Goal: Task Accomplishment & Management: Use online tool/utility

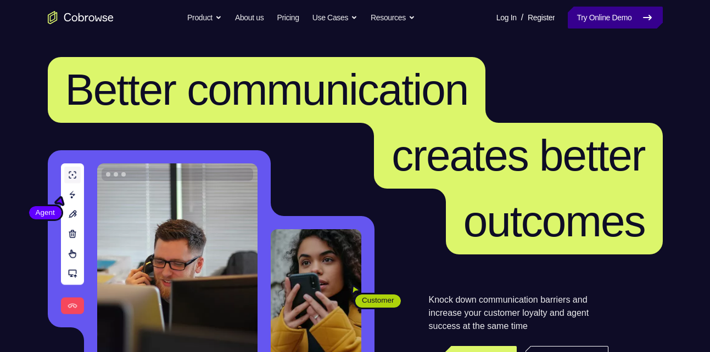
click at [607, 15] on link "Try Online Demo" at bounding box center [615, 18] width 94 height 22
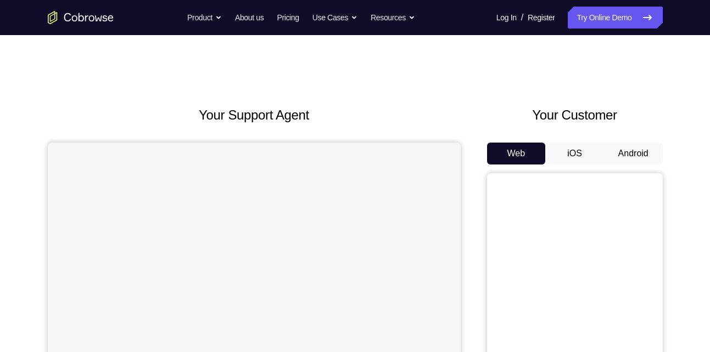
click at [619, 153] on button "Android" at bounding box center [633, 154] width 59 height 22
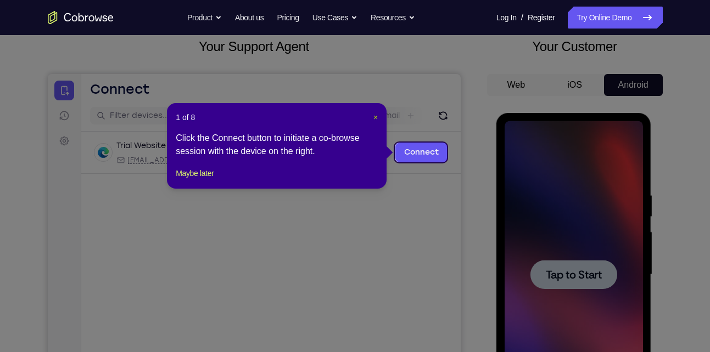
click at [374, 114] on span "×" at bounding box center [375, 117] width 4 height 9
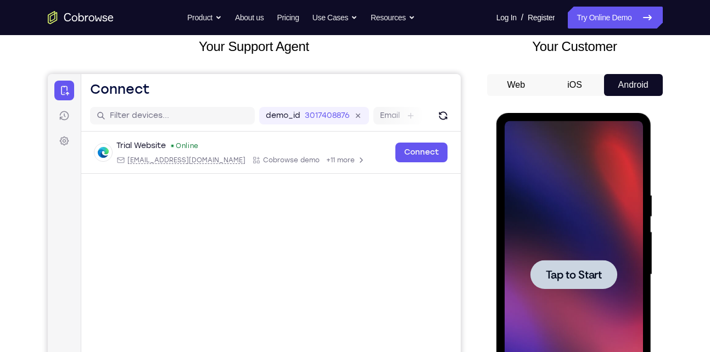
click at [552, 198] on div at bounding box center [573, 274] width 138 height 307
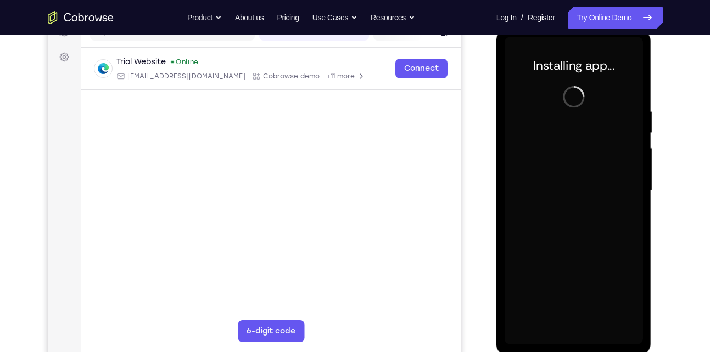
scroll to position [153, 0]
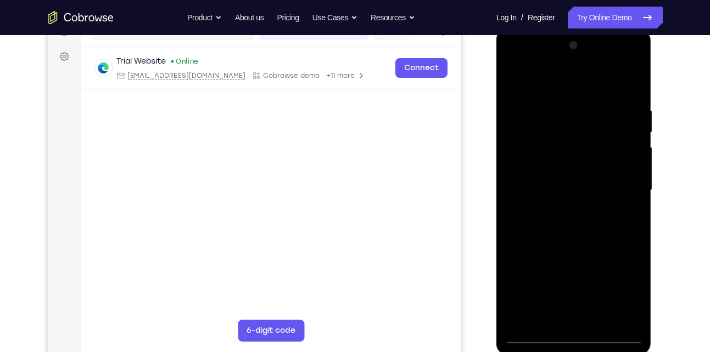
click at [575, 343] on div at bounding box center [573, 190] width 138 height 307
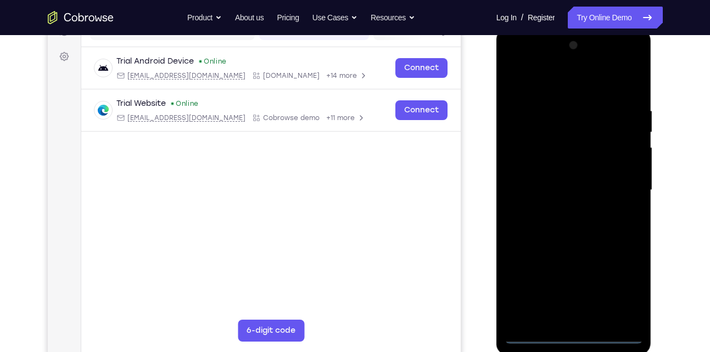
click at [625, 291] on div at bounding box center [573, 190] width 138 height 307
click at [514, 63] on div at bounding box center [573, 190] width 138 height 307
click at [619, 186] on div at bounding box center [573, 190] width 138 height 307
click at [564, 210] on div at bounding box center [573, 190] width 138 height 307
click at [578, 244] on div at bounding box center [573, 190] width 138 height 307
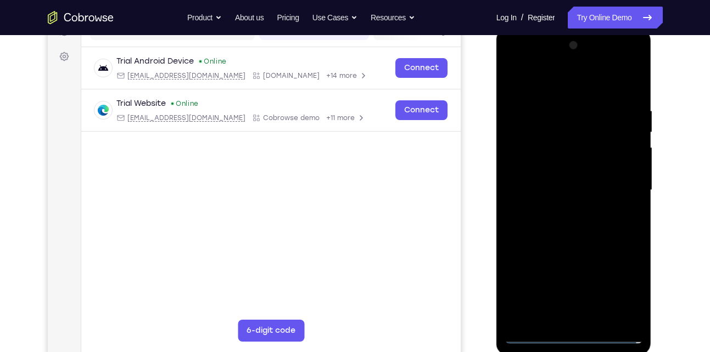
click at [573, 183] on div at bounding box center [573, 190] width 138 height 307
click at [550, 195] on div at bounding box center [573, 190] width 138 height 307
click at [567, 178] on div at bounding box center [573, 190] width 138 height 307
click at [579, 200] on div at bounding box center [573, 190] width 138 height 307
click at [601, 82] on div at bounding box center [573, 190] width 138 height 307
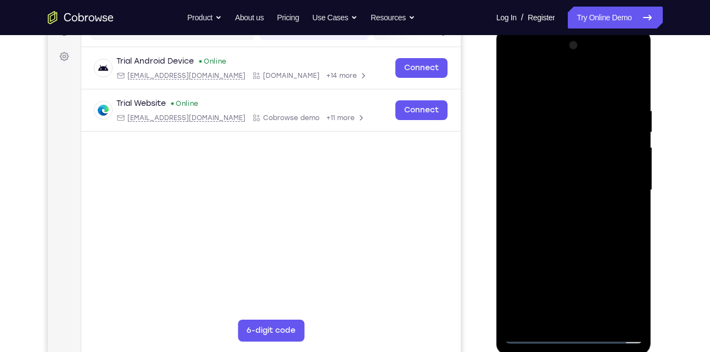
click at [572, 100] on div at bounding box center [573, 190] width 138 height 307
click at [588, 238] on div at bounding box center [573, 190] width 138 height 307
click at [593, 172] on div at bounding box center [573, 190] width 138 height 307
drag, startPoint x: 587, startPoint y: 260, endPoint x: 576, endPoint y: 138, distance: 122.9
click at [576, 138] on div at bounding box center [573, 190] width 138 height 307
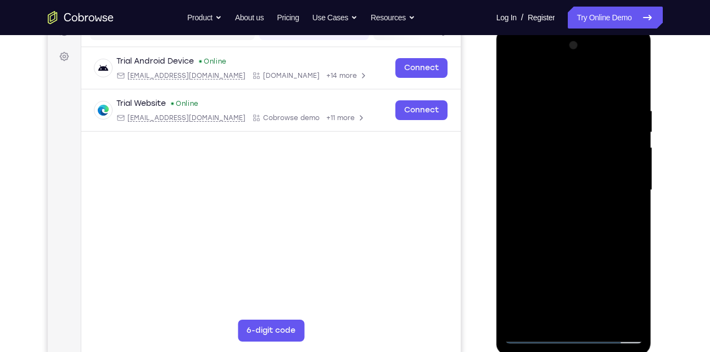
click at [553, 317] on div at bounding box center [573, 190] width 138 height 307
click at [537, 175] on div at bounding box center [573, 190] width 138 height 307
click at [602, 214] on div at bounding box center [573, 190] width 138 height 307
click at [580, 159] on div at bounding box center [573, 190] width 138 height 307
click at [514, 65] on div at bounding box center [573, 190] width 138 height 307
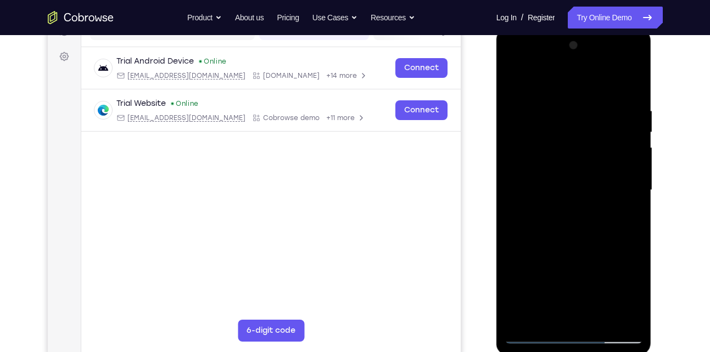
click at [534, 155] on div at bounding box center [573, 190] width 138 height 307
click at [612, 92] on div at bounding box center [573, 190] width 138 height 307
click at [557, 169] on div at bounding box center [573, 190] width 138 height 307
click at [512, 83] on div at bounding box center [573, 190] width 138 height 307
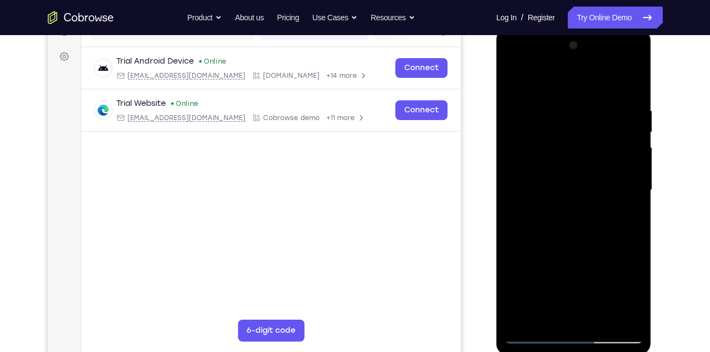
click at [518, 79] on div at bounding box center [573, 190] width 138 height 307
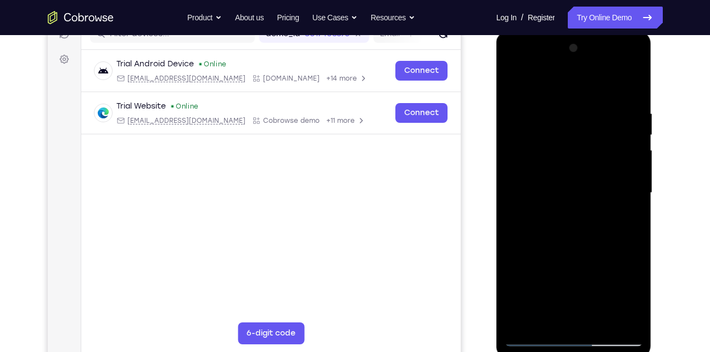
click at [575, 169] on div at bounding box center [573, 193] width 138 height 307
click at [633, 203] on div at bounding box center [573, 193] width 138 height 307
click at [635, 204] on div at bounding box center [573, 193] width 138 height 307
click at [632, 94] on div at bounding box center [573, 193] width 138 height 307
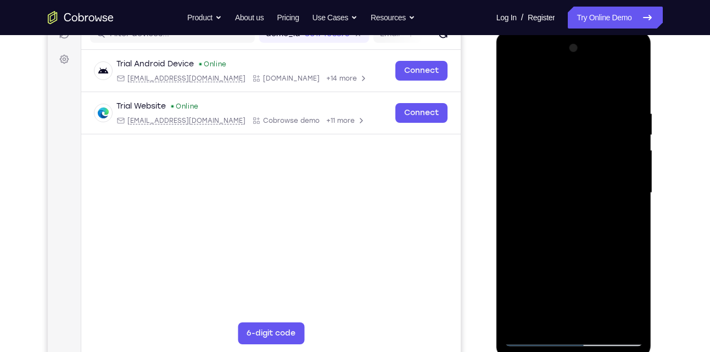
click at [510, 62] on div at bounding box center [573, 193] width 138 height 307
click at [525, 160] on div at bounding box center [573, 193] width 138 height 307
click at [560, 212] on div at bounding box center [573, 193] width 138 height 307
click at [566, 250] on div at bounding box center [573, 193] width 138 height 307
click at [584, 183] on div at bounding box center [573, 193] width 138 height 307
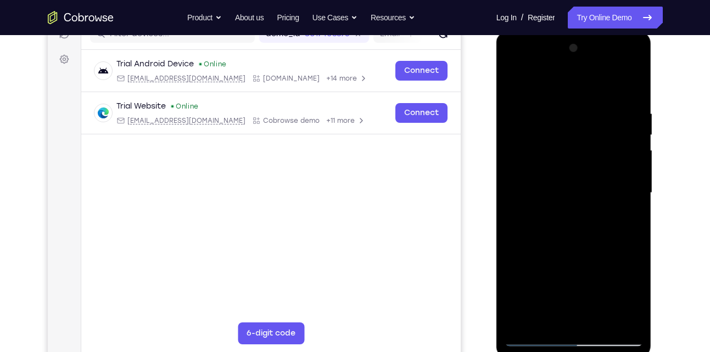
click at [573, 160] on div at bounding box center [573, 193] width 138 height 307
click at [551, 140] on div at bounding box center [573, 193] width 138 height 307
click at [515, 85] on div at bounding box center [573, 193] width 138 height 307
click at [577, 237] on div at bounding box center [573, 193] width 138 height 307
click at [557, 103] on div at bounding box center [573, 193] width 138 height 307
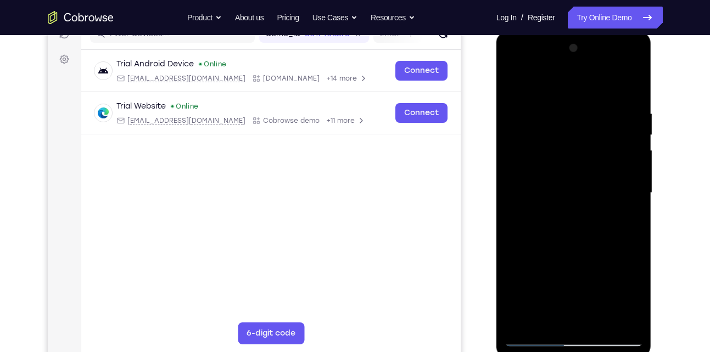
click at [614, 319] on div at bounding box center [573, 193] width 138 height 307
drag, startPoint x: 522, startPoint y: 172, endPoint x: 604, endPoint y: 175, distance: 82.4
click at [604, 175] on div at bounding box center [573, 193] width 138 height 307
click at [615, 318] on div at bounding box center [573, 193] width 138 height 307
drag, startPoint x: 624, startPoint y: 159, endPoint x: 610, endPoint y: 159, distance: 13.7
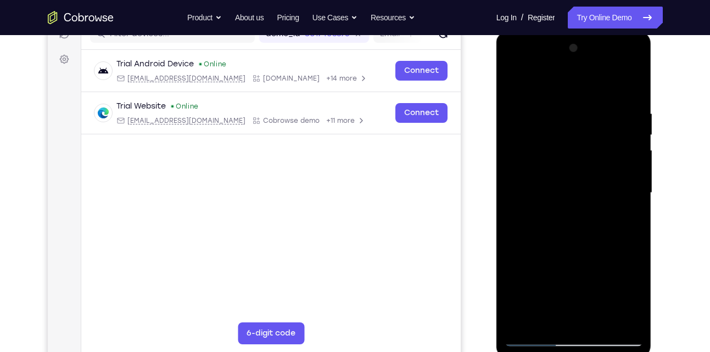
click at [610, 159] on div at bounding box center [573, 193] width 138 height 307
click at [618, 320] on div at bounding box center [573, 193] width 138 height 307
click at [622, 181] on div at bounding box center [573, 193] width 138 height 307
click at [624, 196] on div at bounding box center [573, 193] width 138 height 307
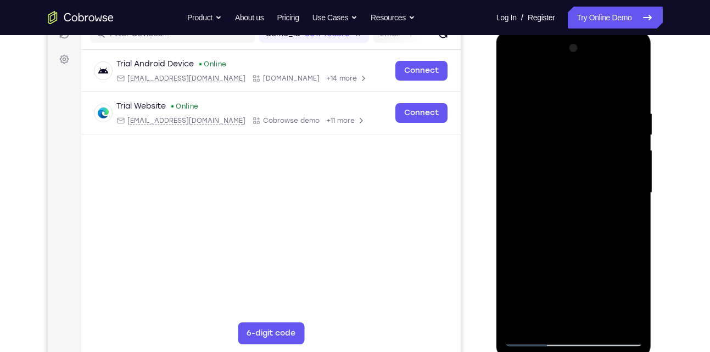
click at [616, 320] on div at bounding box center [573, 193] width 138 height 307
click at [620, 239] on div at bounding box center [573, 193] width 138 height 307
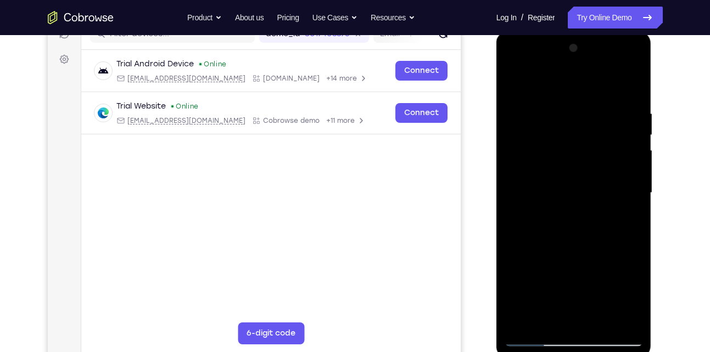
click at [620, 239] on div at bounding box center [573, 193] width 138 height 307
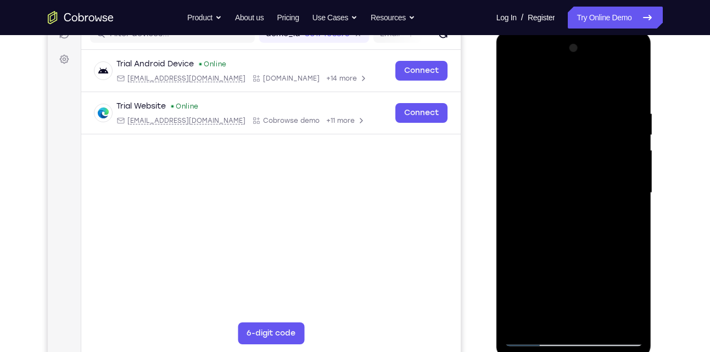
click at [631, 83] on div at bounding box center [573, 193] width 138 height 307
click at [630, 88] on div at bounding box center [573, 193] width 138 height 307
click at [637, 83] on div at bounding box center [573, 193] width 138 height 307
click at [514, 84] on div at bounding box center [573, 193] width 138 height 307
click at [590, 104] on div at bounding box center [573, 193] width 138 height 307
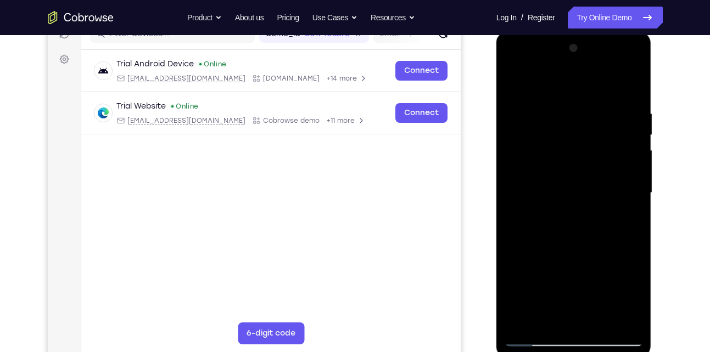
click at [616, 189] on div at bounding box center [573, 193] width 138 height 307
click at [631, 88] on div at bounding box center [573, 193] width 138 height 307
click at [509, 61] on div at bounding box center [573, 193] width 138 height 307
click at [561, 161] on div at bounding box center [573, 193] width 138 height 307
click at [566, 176] on div at bounding box center [573, 193] width 138 height 307
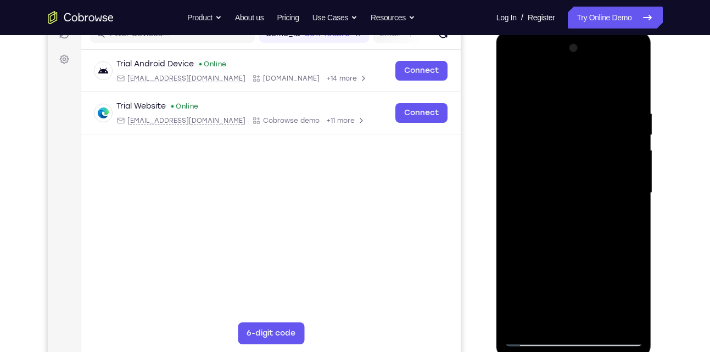
click at [635, 201] on div at bounding box center [573, 193] width 138 height 307
drag, startPoint x: 636, startPoint y: 148, endPoint x: 520, endPoint y: 159, distance: 116.4
click at [520, 159] on div at bounding box center [573, 193] width 138 height 307
click at [630, 200] on div at bounding box center [573, 193] width 138 height 307
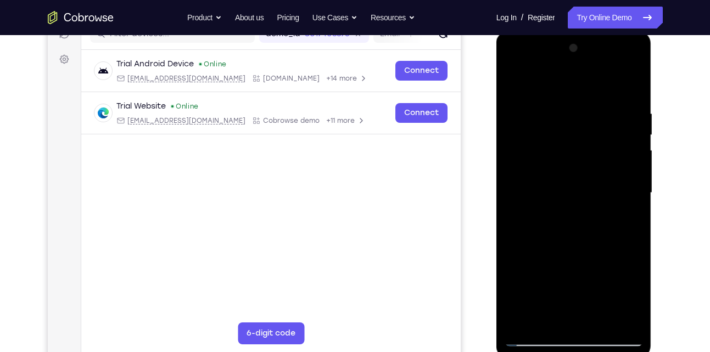
click at [630, 200] on div at bounding box center [573, 193] width 138 height 307
click at [516, 200] on div at bounding box center [573, 193] width 138 height 307
click at [631, 200] on div at bounding box center [573, 193] width 138 height 307
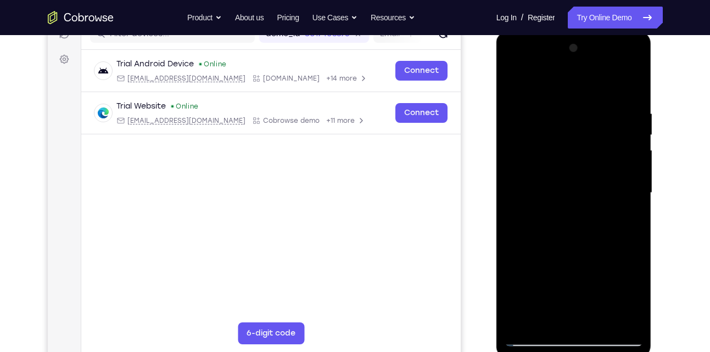
click at [631, 200] on div at bounding box center [573, 193] width 138 height 307
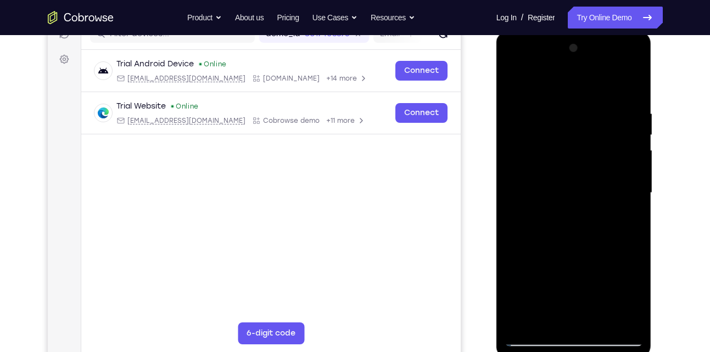
click at [631, 200] on div at bounding box center [573, 193] width 138 height 307
click at [637, 88] on div at bounding box center [573, 193] width 138 height 307
drag, startPoint x: 574, startPoint y: 86, endPoint x: 588, endPoint y: 285, distance: 199.2
click at [588, 285] on div at bounding box center [573, 193] width 138 height 307
drag, startPoint x: 589, startPoint y: 289, endPoint x: 553, endPoint y: 130, distance: 163.3
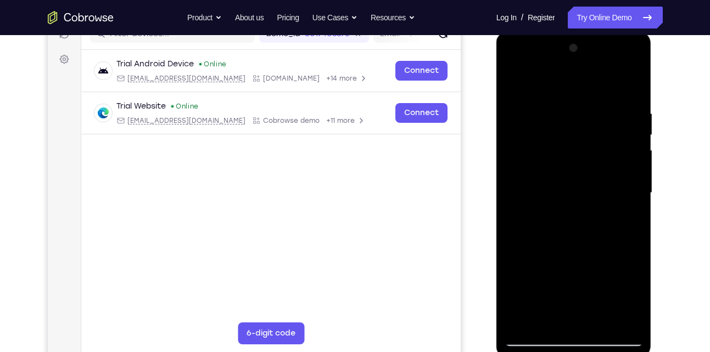
click at [553, 130] on div at bounding box center [573, 193] width 138 height 307
drag, startPoint x: 592, startPoint y: 273, endPoint x: 571, endPoint y: 116, distance: 158.5
click at [571, 116] on div at bounding box center [573, 193] width 138 height 307
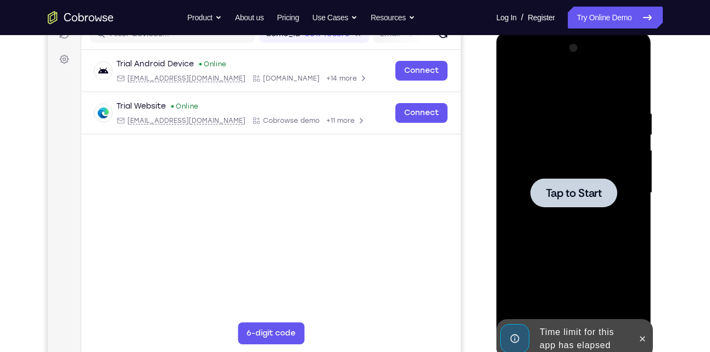
drag, startPoint x: 587, startPoint y: 252, endPoint x: 571, endPoint y: 86, distance: 167.1
click at [571, 86] on div at bounding box center [573, 193] width 138 height 307
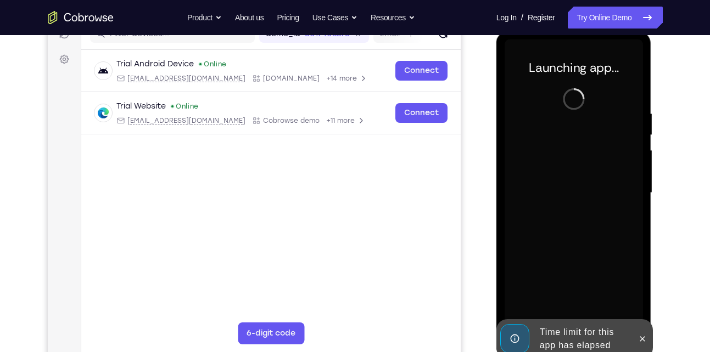
click at [683, 164] on div "Your Support Agent Your Customer Web iOS Android Next Steps We’d be happy to gi…" at bounding box center [355, 247] width 703 height 724
click at [609, 20] on link "Try Online Demo" at bounding box center [615, 18] width 94 height 22
